Goal: Information Seeking & Learning: Learn about a topic

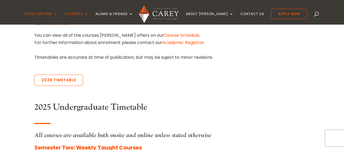
scroll to position [204, 0]
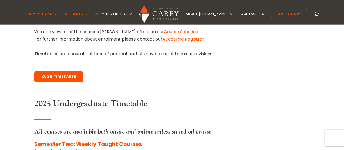
click at [69, 79] on link "2026 Timetable" at bounding box center [58, 76] width 49 height 11
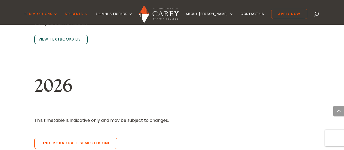
scroll to position [1151, 0]
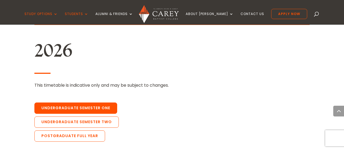
click at [75, 103] on link "Undergraduate Semester One" at bounding box center [75, 108] width 83 height 11
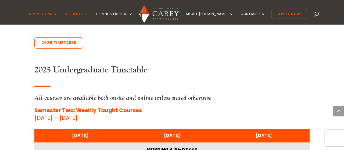
scroll to position [225, 0]
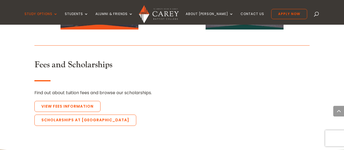
scroll to position [1272, 0]
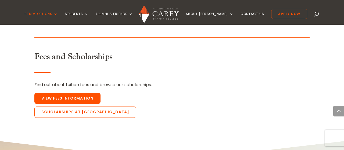
click at [68, 93] on link "View Fees Information" at bounding box center [67, 98] width 66 height 11
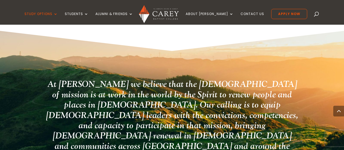
scroll to position [1325, 0]
